Goal: Information Seeking & Learning: Learn about a topic

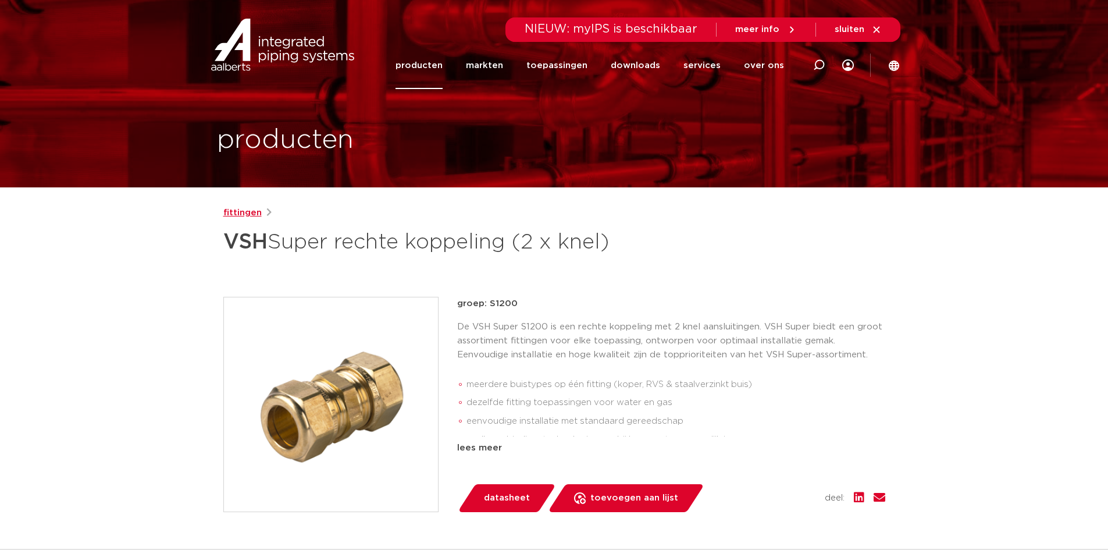
click at [246, 209] on link "fittingen" at bounding box center [242, 213] width 38 height 14
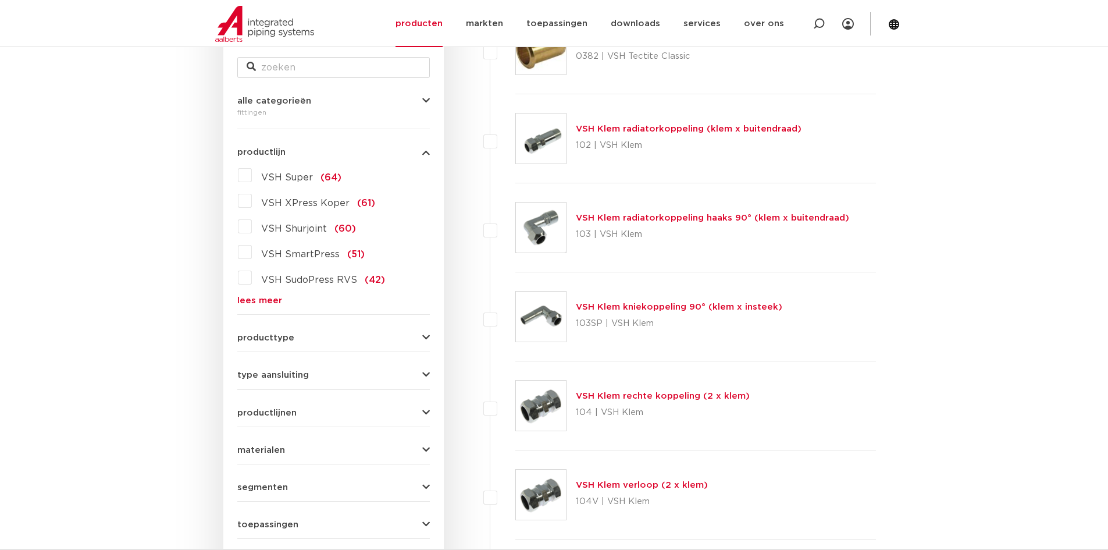
scroll to position [130, 0]
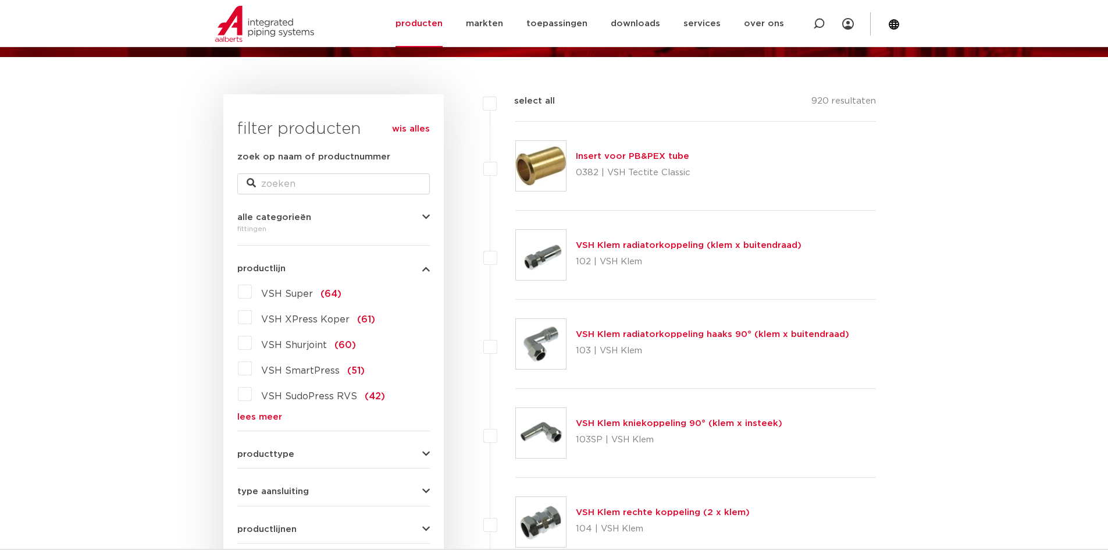
click at [295, 292] on span "VSH Super" at bounding box center [287, 293] width 52 height 9
click at [0, 0] on input "VSH Super (64)" at bounding box center [0, 0] width 0 height 0
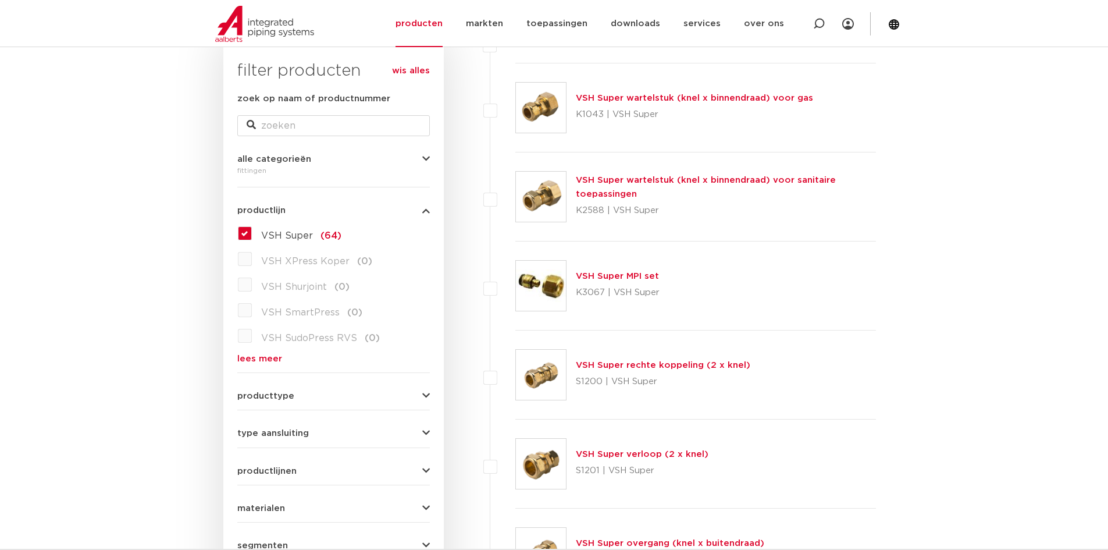
scroll to position [130, 0]
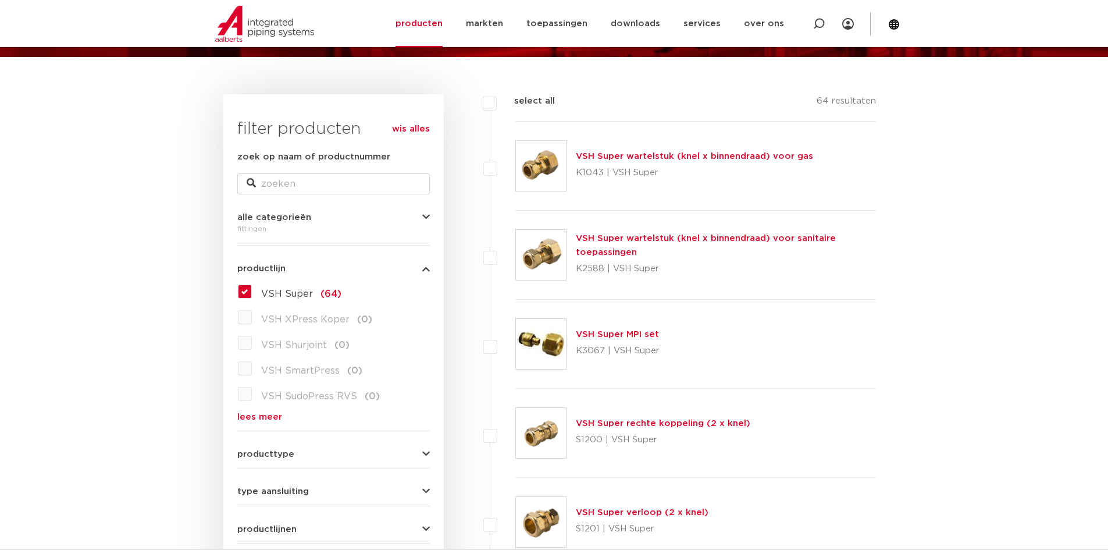
click at [720, 237] on link "VSH Super wartelstuk (knel x binnendraad) voor sanitaire toepassingen" at bounding box center [706, 245] width 260 height 23
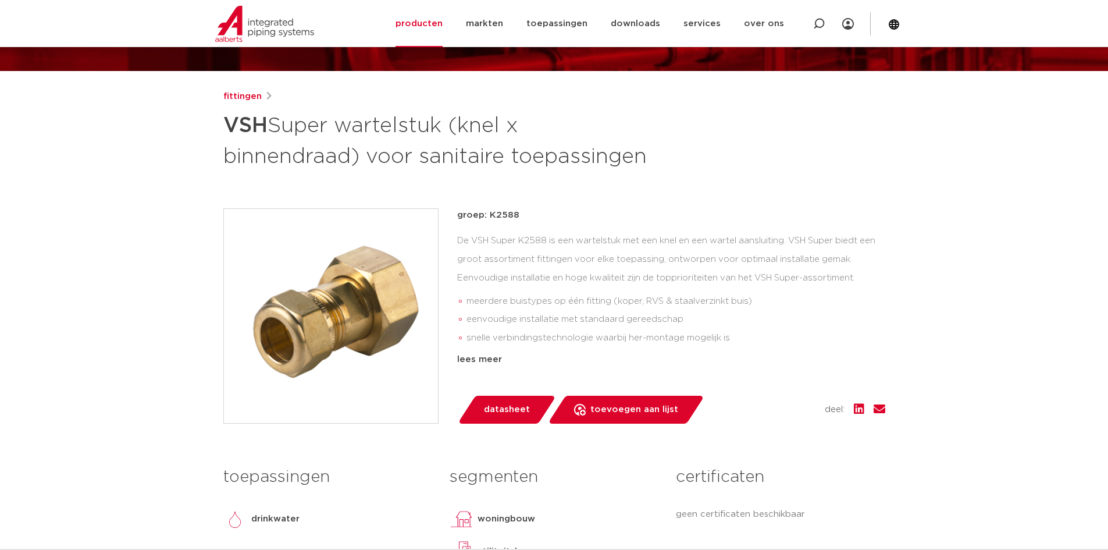
scroll to position [58, 0]
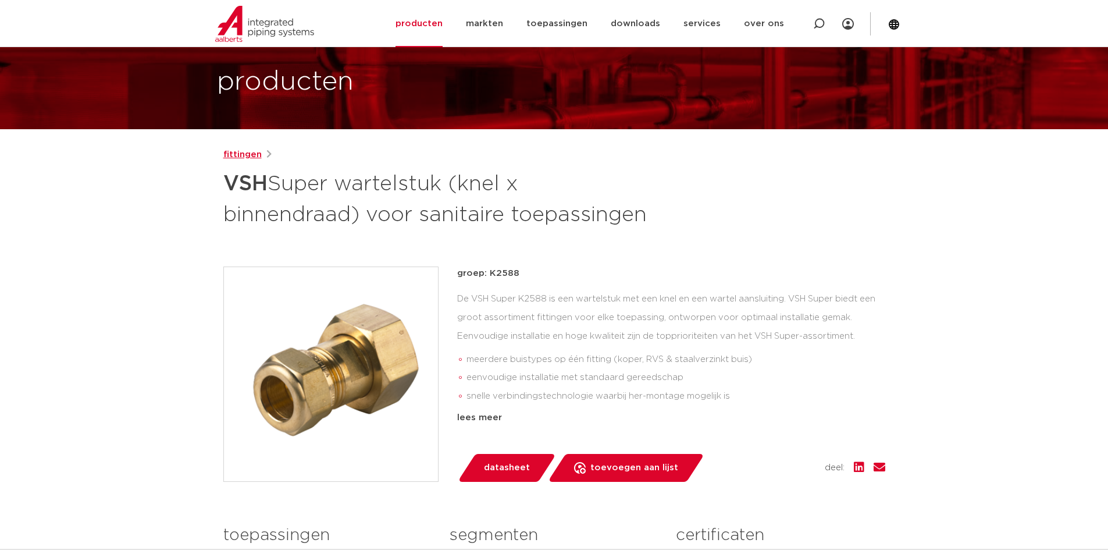
click at [240, 155] on link "fittingen" at bounding box center [242, 155] width 38 height 14
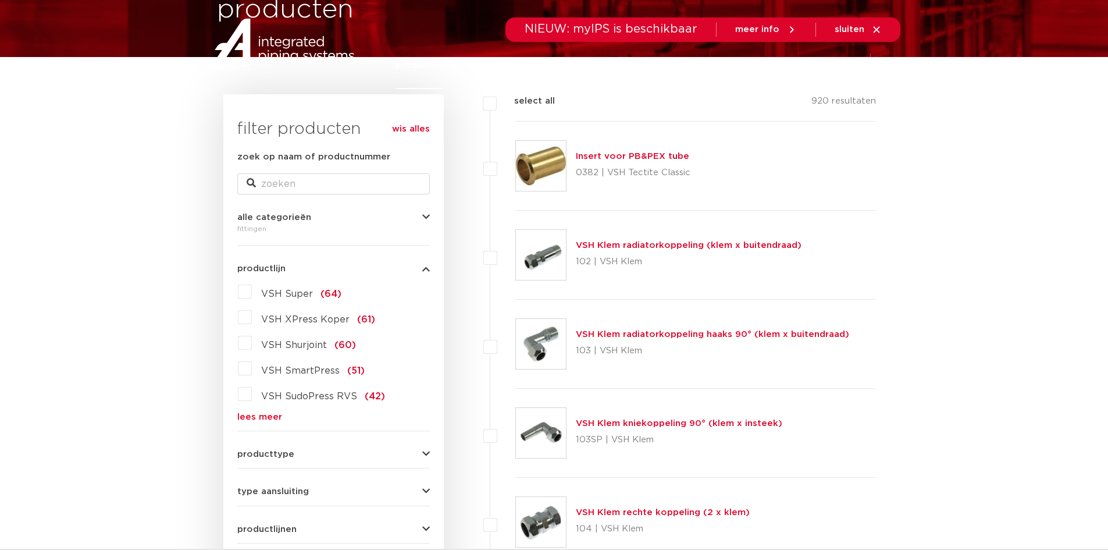
click at [252, 292] on label "VSH Super (64)" at bounding box center [297, 291] width 90 height 19
click at [0, 0] on input "VSH Super (64)" at bounding box center [0, 0] width 0 height 0
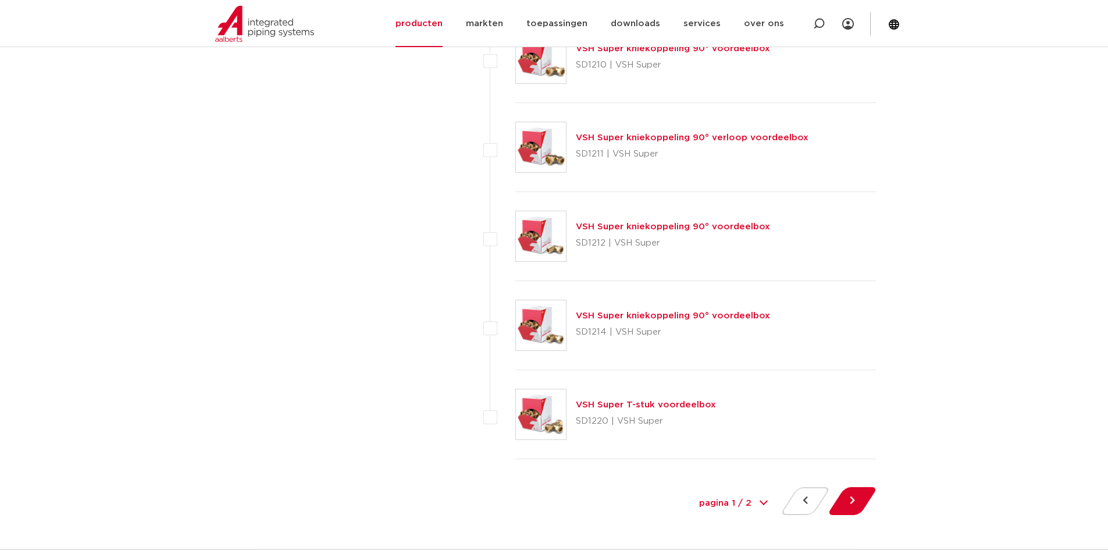
scroll to position [5193, 0]
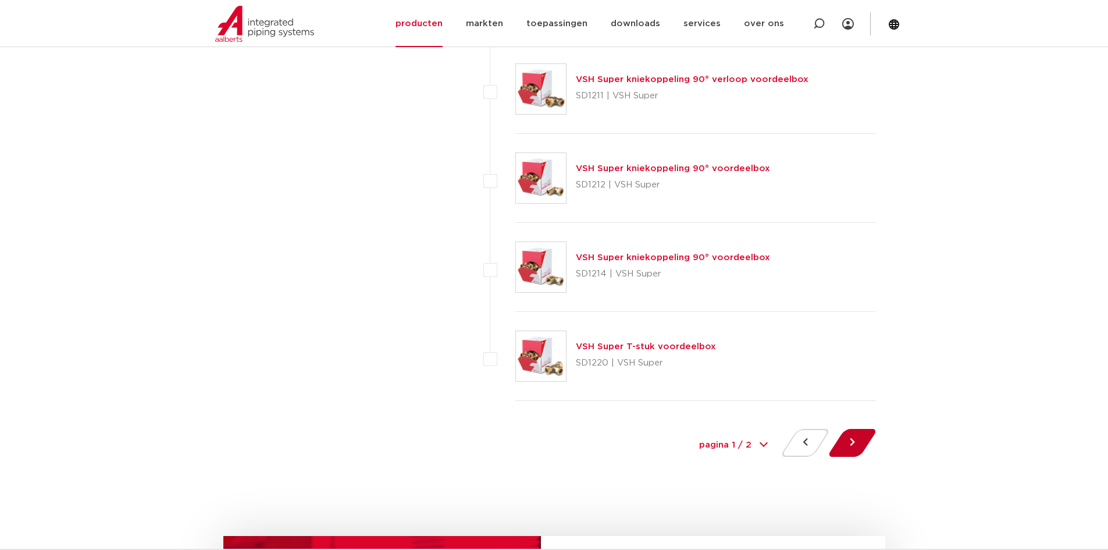
click at [857, 432] on button at bounding box center [852, 443] width 33 height 28
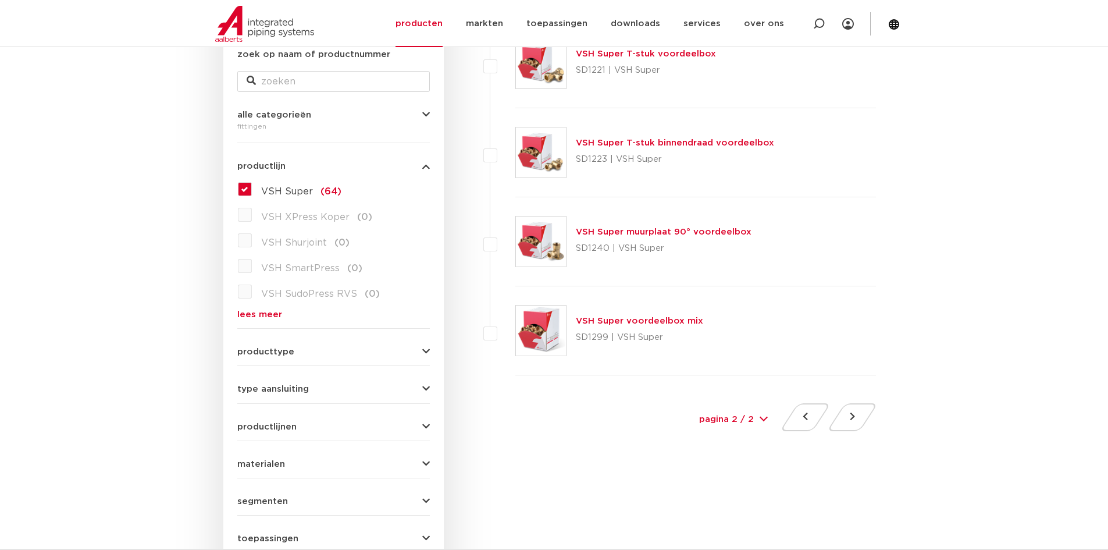
scroll to position [291, 0]
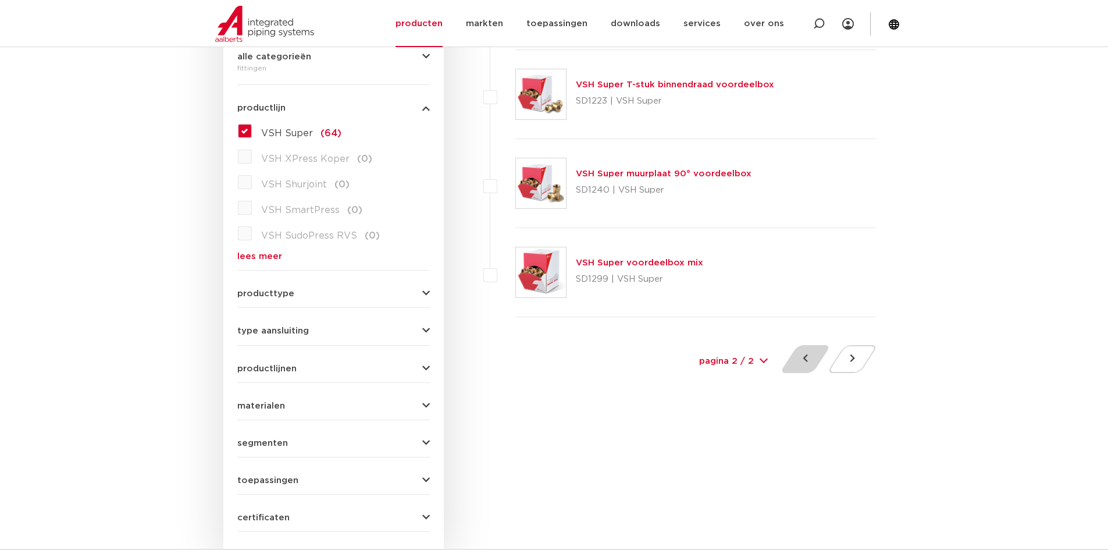
click at [806, 360] on button at bounding box center [805, 359] width 33 height 28
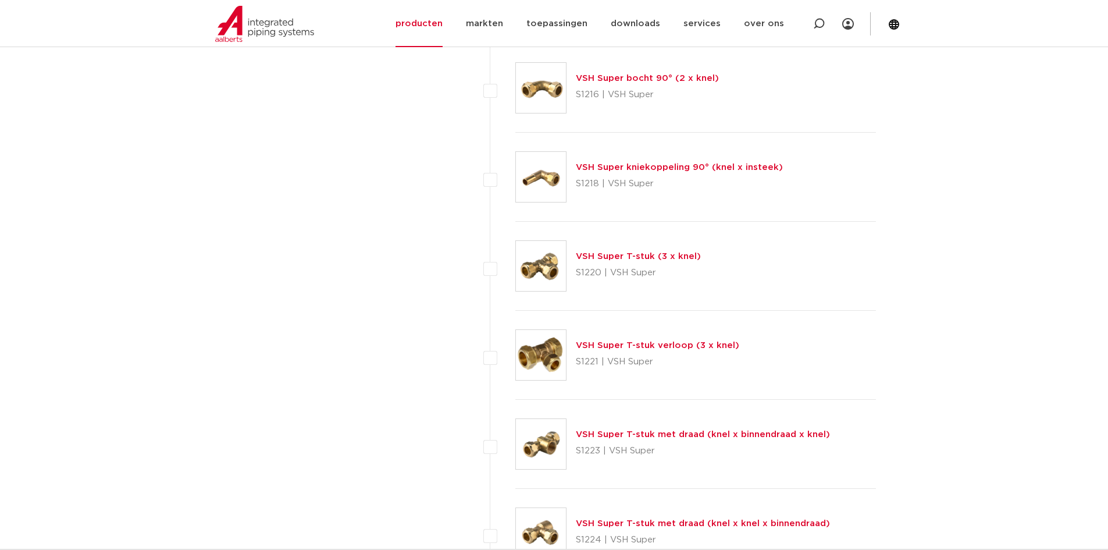
scroll to position [1513, 0]
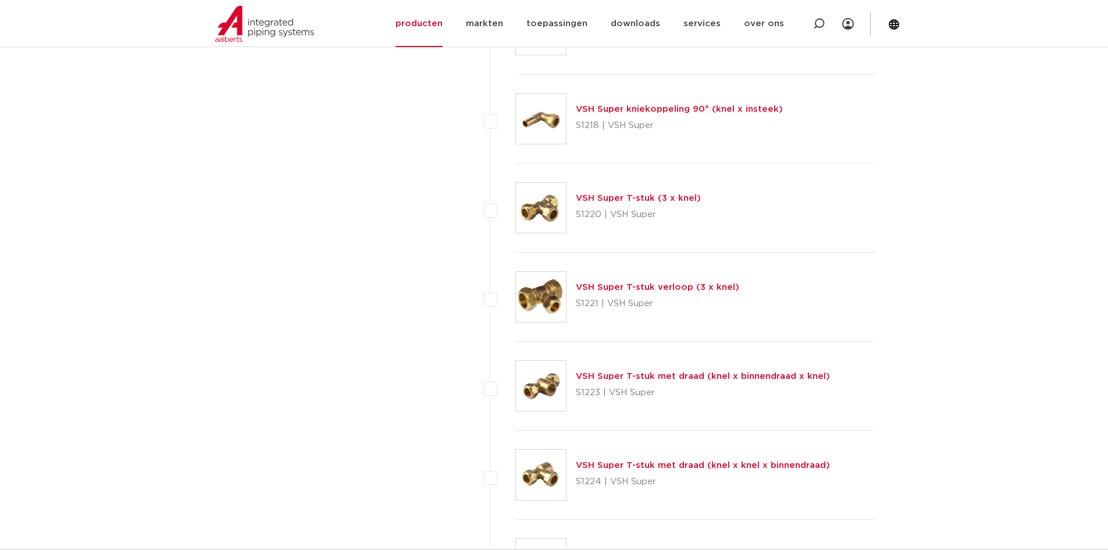
click at [740, 376] on link "VSH Super T-stuk met draad (knel x binnendraad x knel)" at bounding box center [703, 376] width 254 height 9
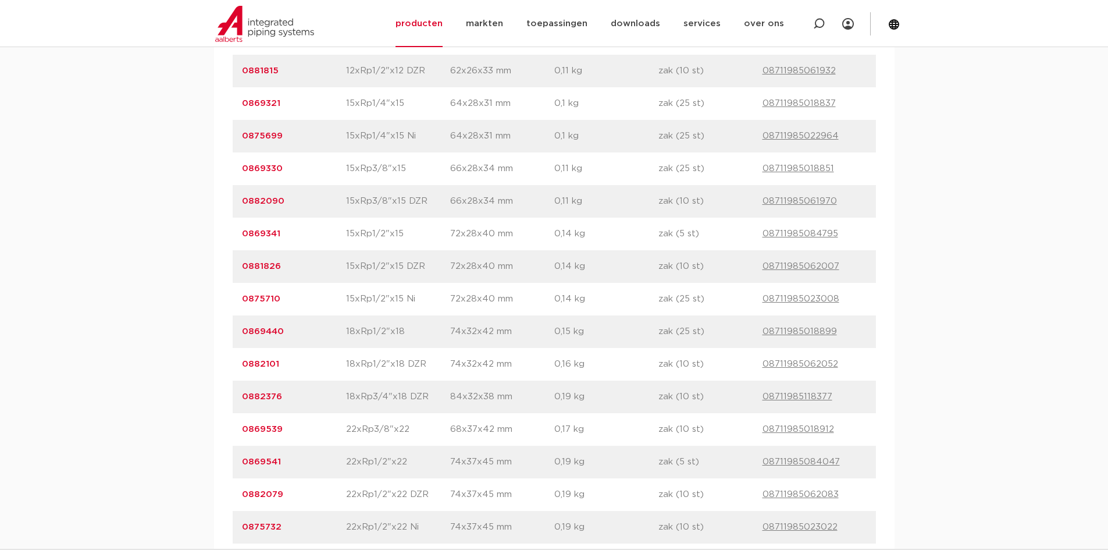
scroll to position [756, 0]
